Goal: Task Accomplishment & Management: Use online tool/utility

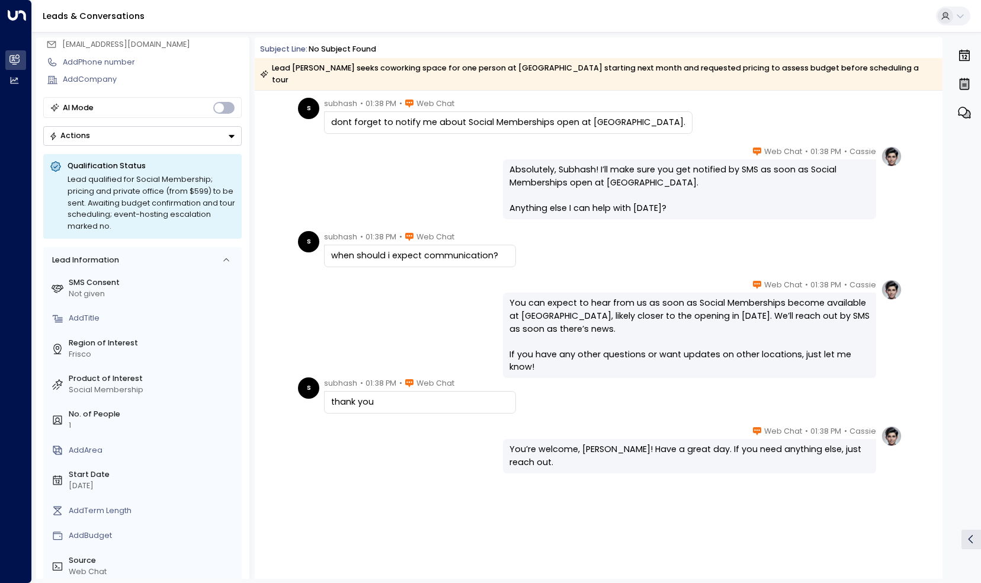
scroll to position [2041, 0]
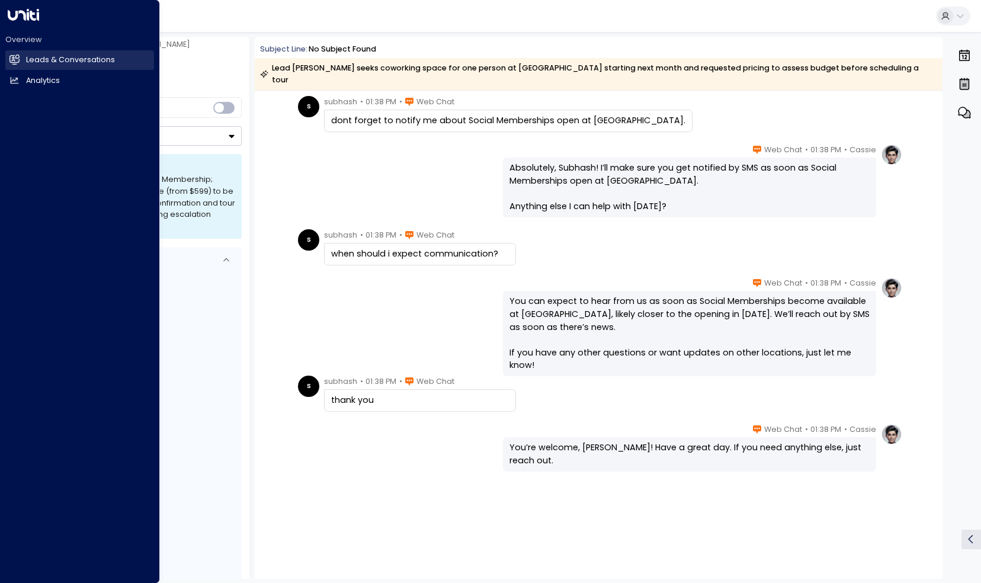
click at [26, 54] on h2 "Leads & Conversations" at bounding box center [70, 59] width 89 height 11
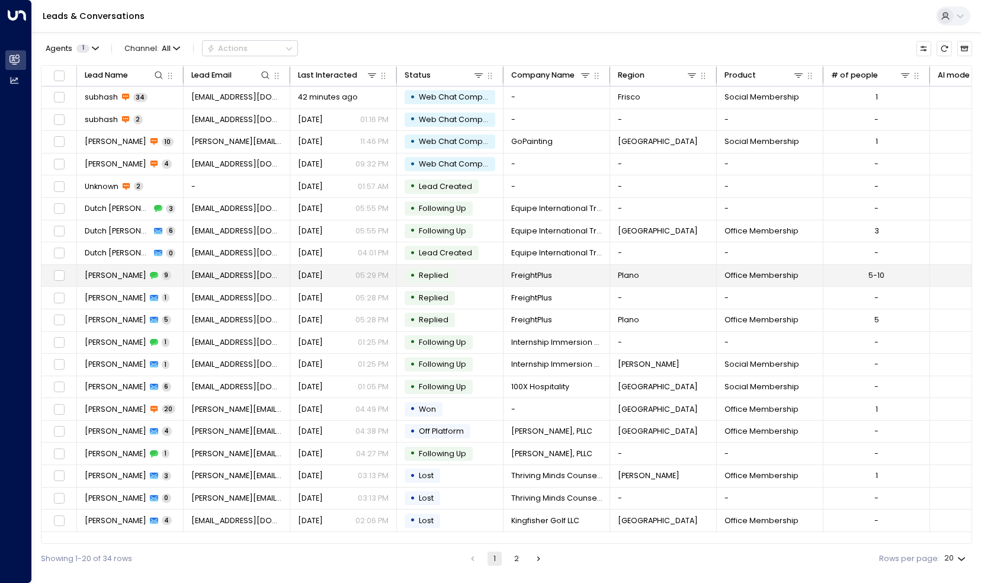
click at [137, 270] on div "[PERSON_NAME] 9" at bounding box center [128, 275] width 86 height 11
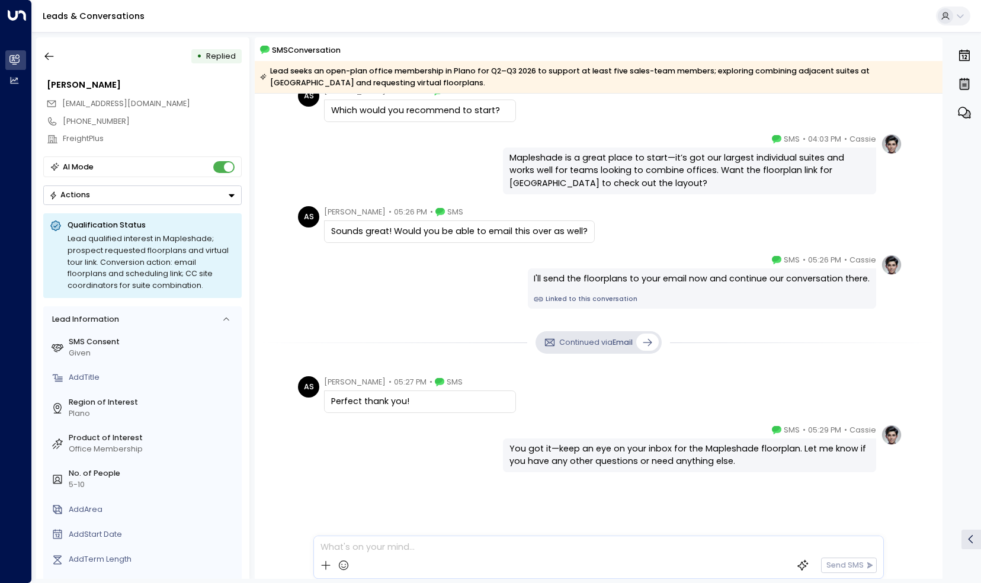
scroll to position [326, 0]
click at [57, 52] on button "button" at bounding box center [49, 56] width 21 height 21
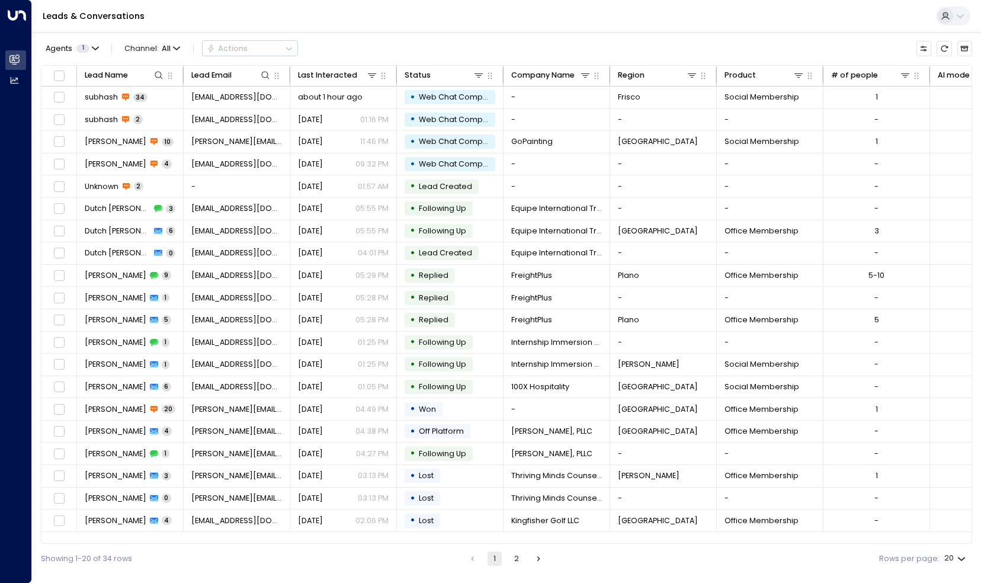
click at [514, 562] on button "2" at bounding box center [516, 558] width 14 height 14
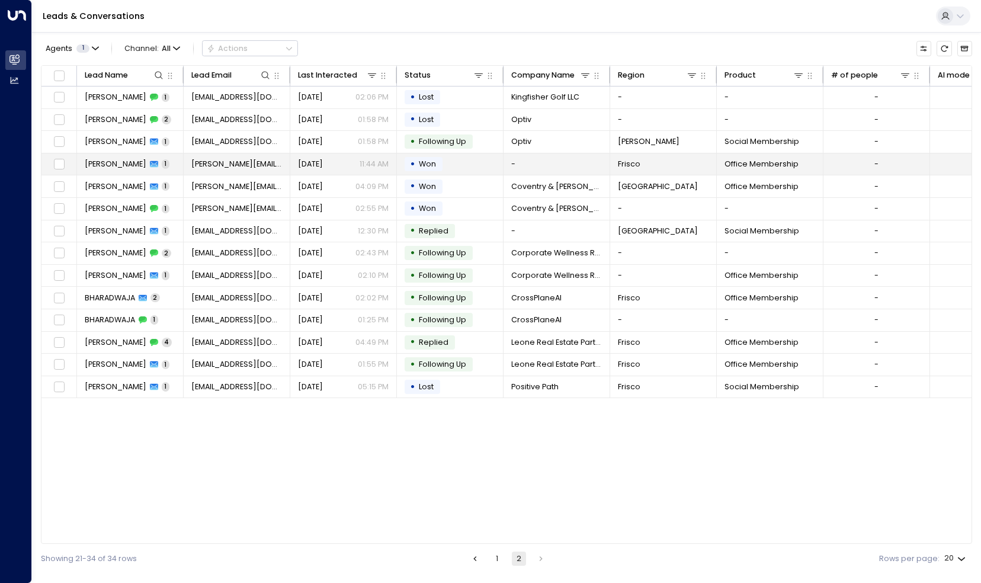
click at [132, 163] on div "[PERSON_NAME] 1" at bounding box center [127, 164] width 85 height 11
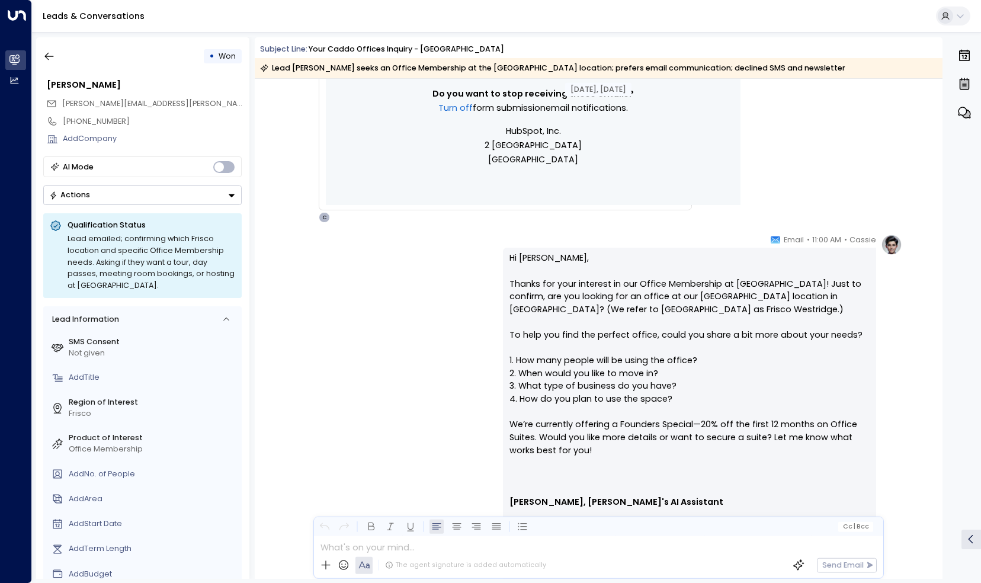
scroll to position [813, 0]
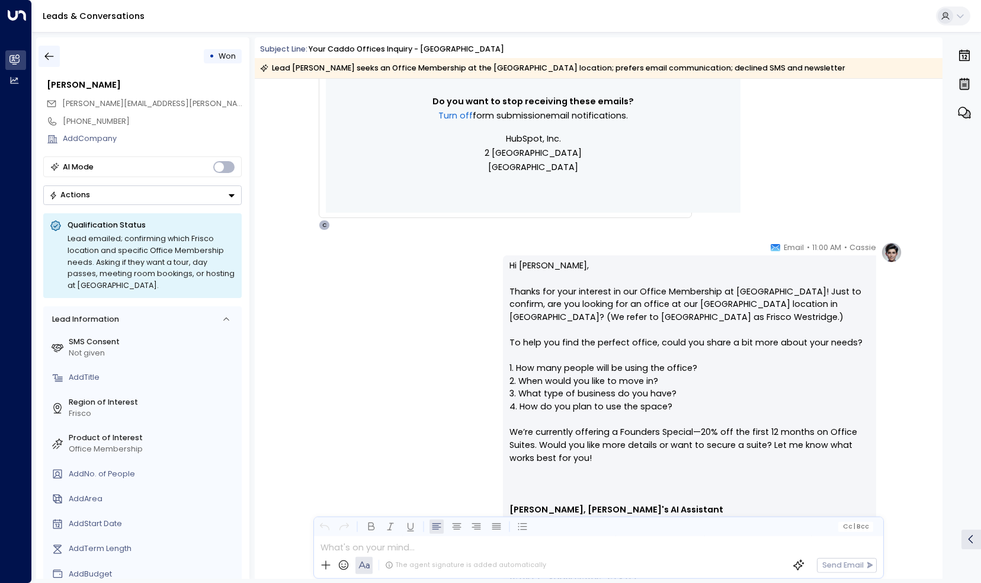
click at [50, 57] on icon "button" at bounding box center [49, 56] width 12 height 12
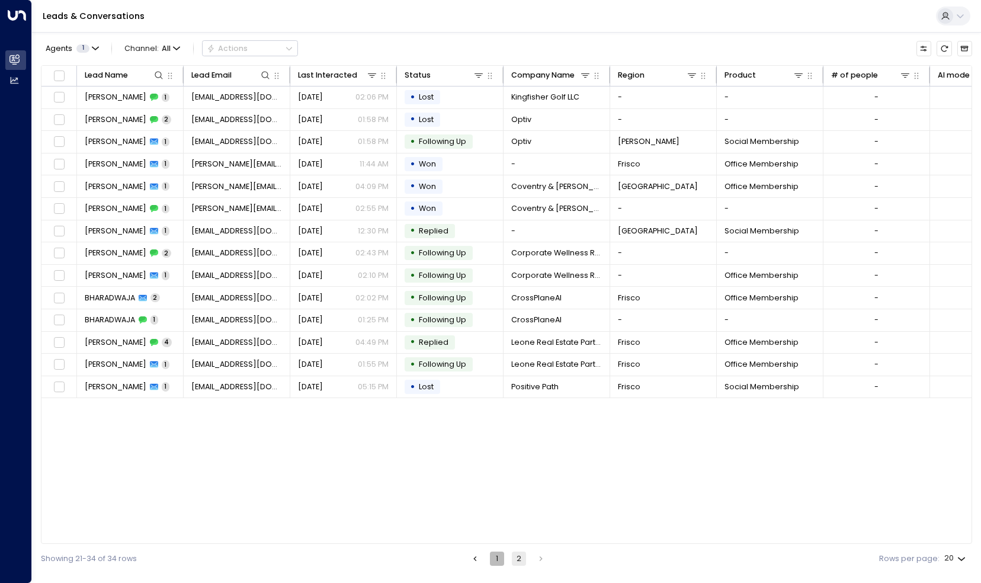
click at [502, 564] on button "1" at bounding box center [497, 558] width 14 height 14
